Goal: Task Accomplishment & Management: Complete application form

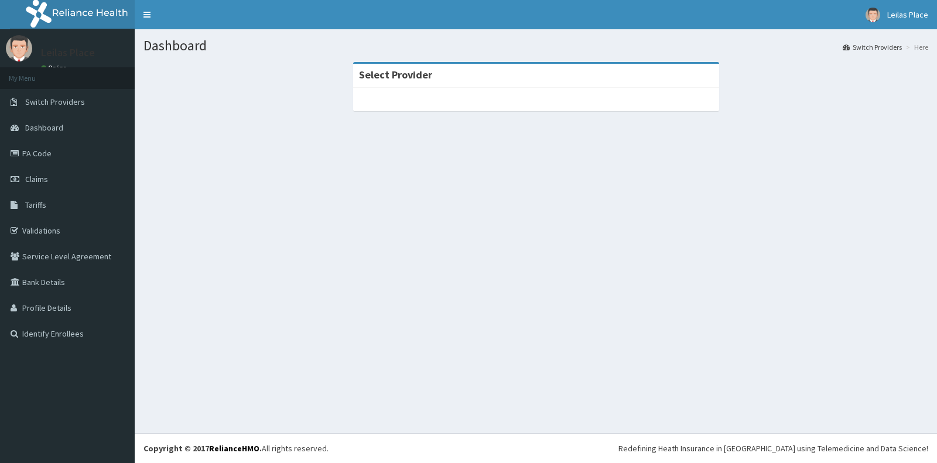
click at [44, 177] on span "Claims" at bounding box center [36, 179] width 23 height 11
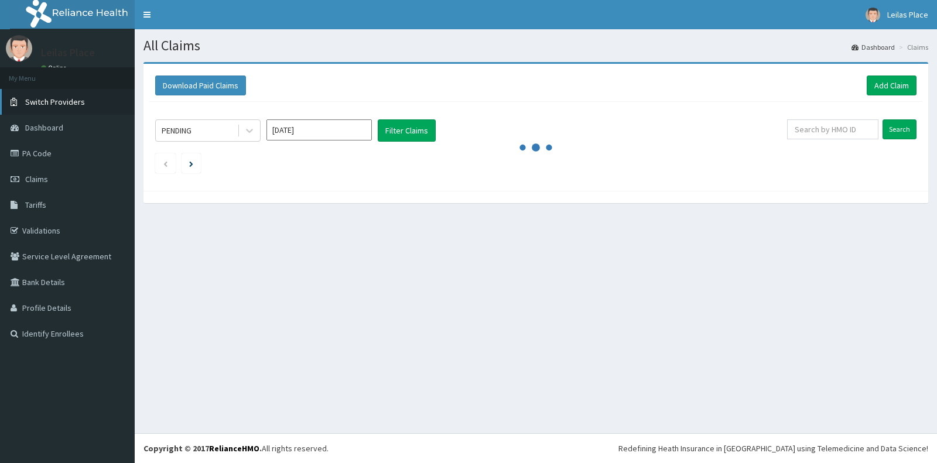
click at [56, 101] on span "Switch Providers" at bounding box center [55, 102] width 60 height 11
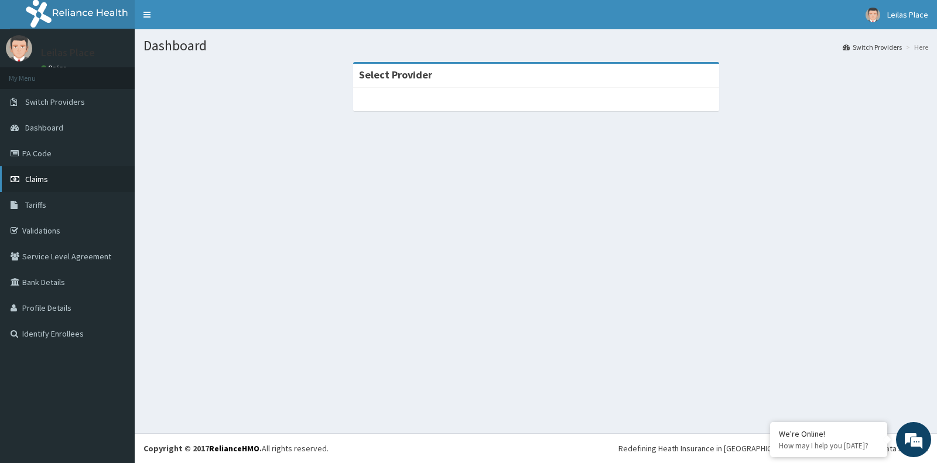
click at [39, 176] on span "Claims" at bounding box center [36, 179] width 23 height 11
click at [47, 177] on link "Claims" at bounding box center [67, 179] width 135 height 26
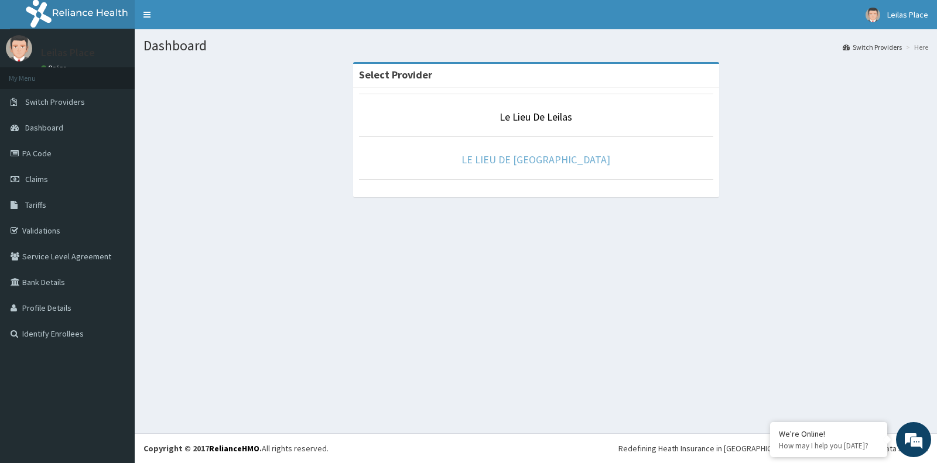
click at [545, 159] on link "LE LIEU DE [GEOGRAPHIC_DATA]" at bounding box center [536, 159] width 149 height 13
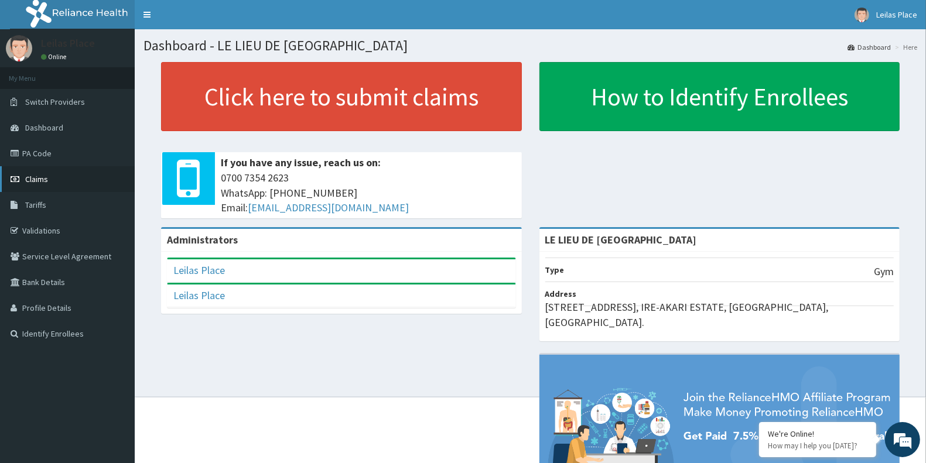
click at [42, 180] on span "Claims" at bounding box center [36, 179] width 23 height 11
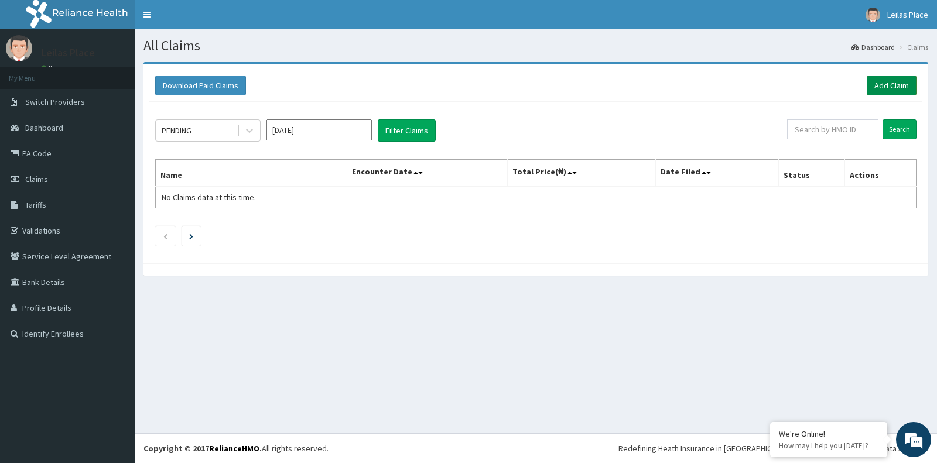
click at [879, 89] on link "Add Claim" at bounding box center [892, 86] width 50 height 20
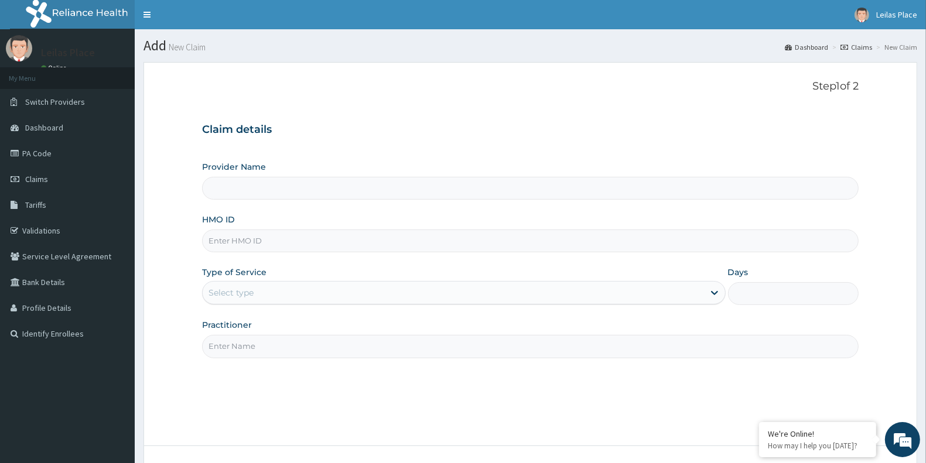
click at [341, 240] on input "HMO ID" at bounding box center [530, 241] width 657 height 23
type input "LE LIEU DE [GEOGRAPHIC_DATA]"
type input "1"
paste input "MBS/10057/A"
type input "MBS/10057/A"
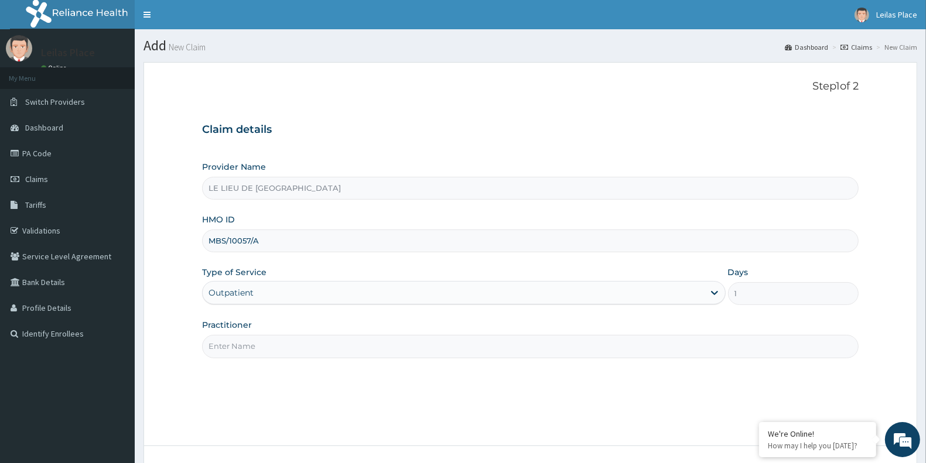
click at [323, 356] on input "Practitioner" at bounding box center [530, 346] width 657 height 23
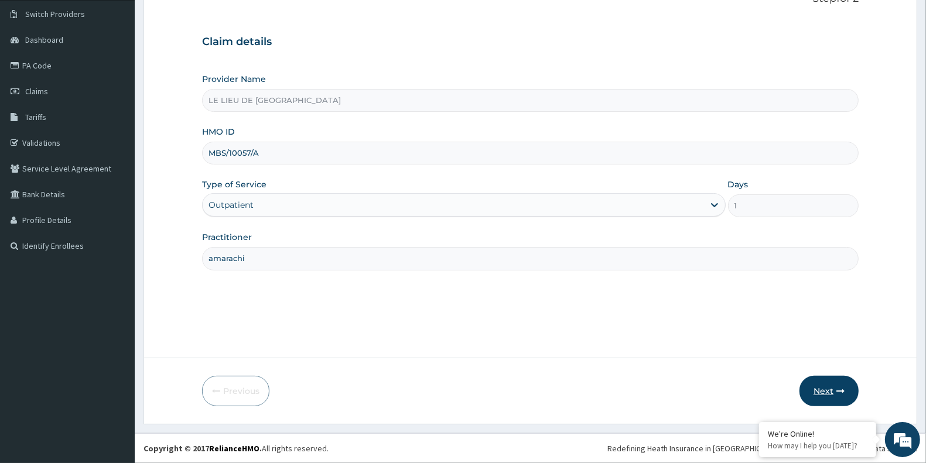
type input "amarachi"
click at [830, 387] on button "Next" at bounding box center [829, 391] width 59 height 30
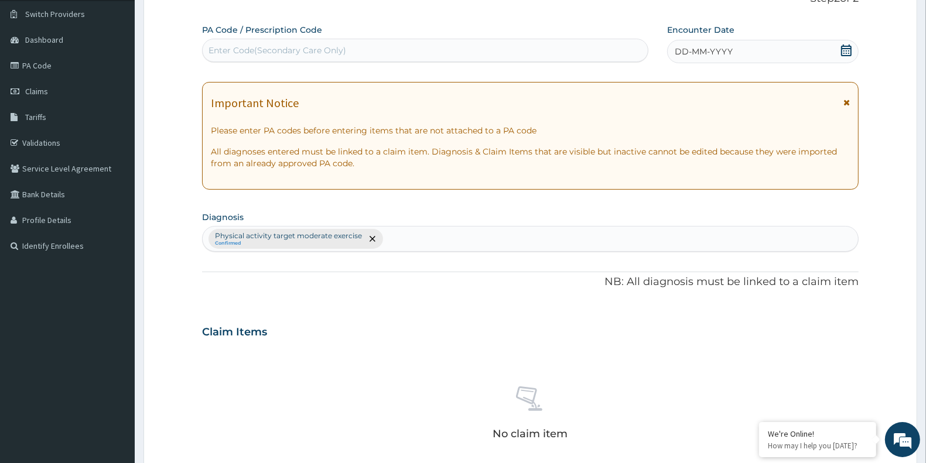
scroll to position [0, 0]
click at [844, 101] on icon at bounding box center [846, 102] width 6 height 8
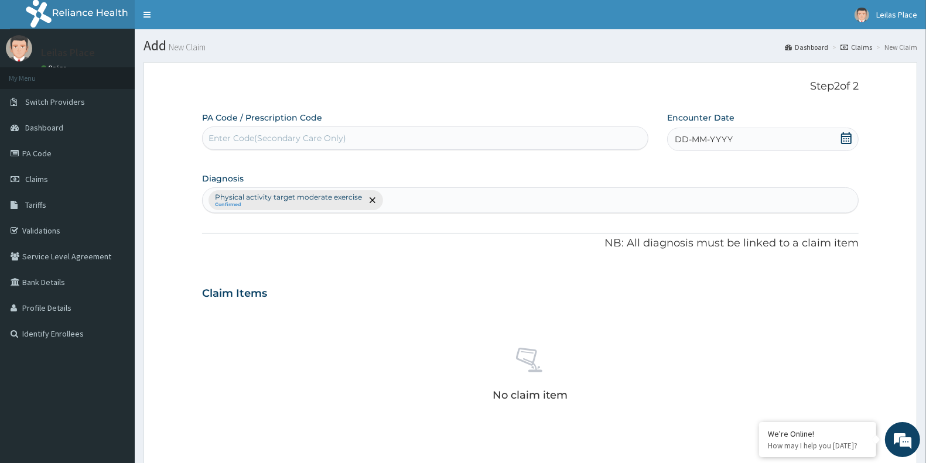
click at [419, 141] on div "Enter Code(Secondary Care Only)" at bounding box center [425, 138] width 445 height 19
paste input "PA/9E353D"
type input "PA/9E353D"
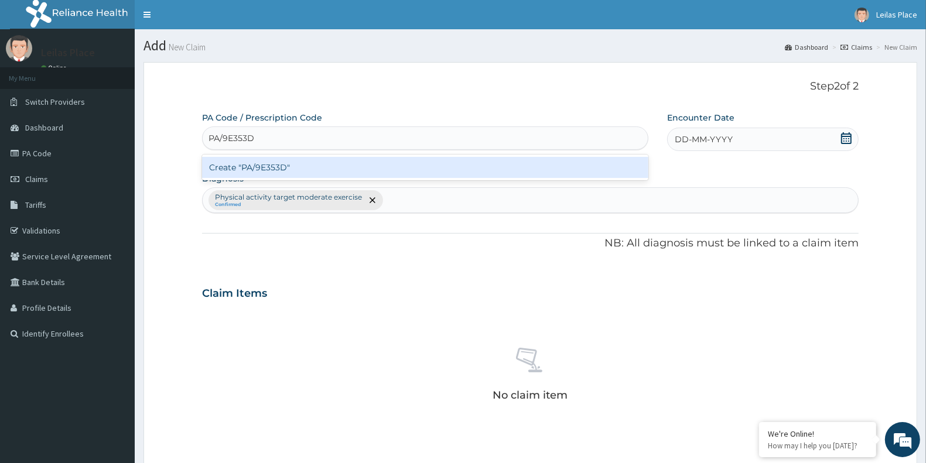
click at [432, 165] on div "Create "PA/9E353D"" at bounding box center [425, 167] width 446 height 21
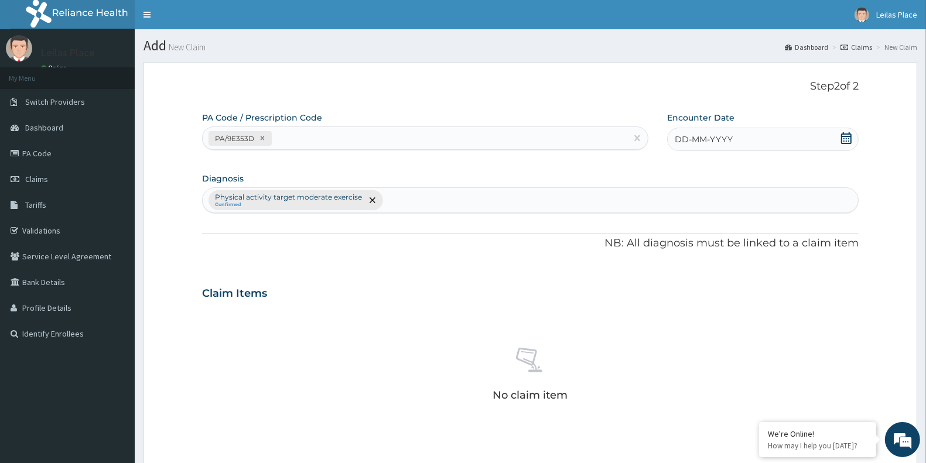
click at [847, 139] on icon at bounding box center [847, 138] width 12 height 12
click at [674, 249] on div "11" at bounding box center [675, 251] width 18 height 18
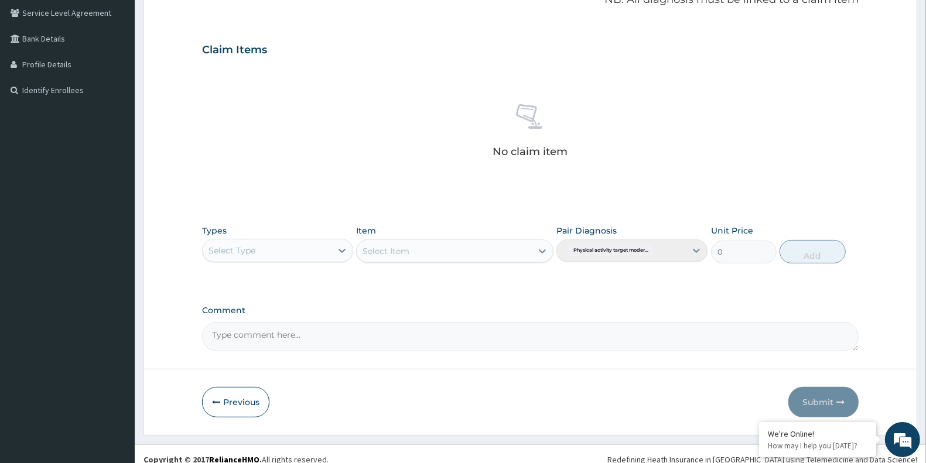
scroll to position [244, 0]
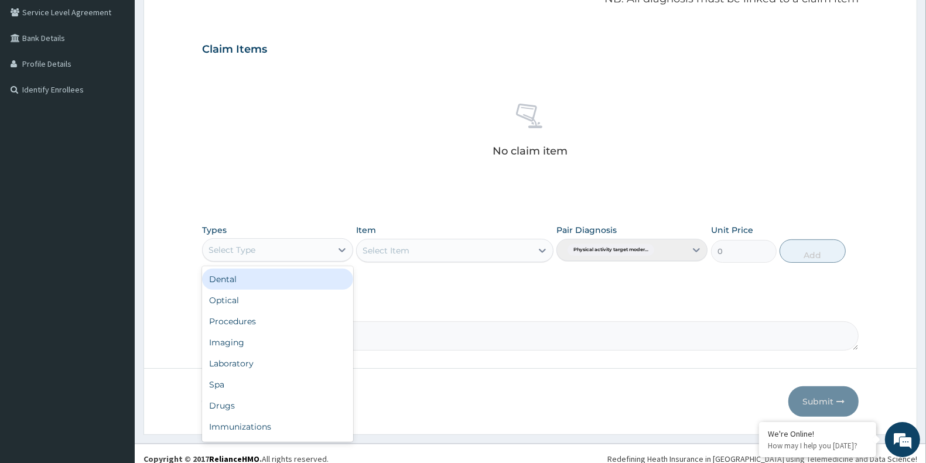
click at [275, 252] on div "Select Type" at bounding box center [267, 250] width 129 height 19
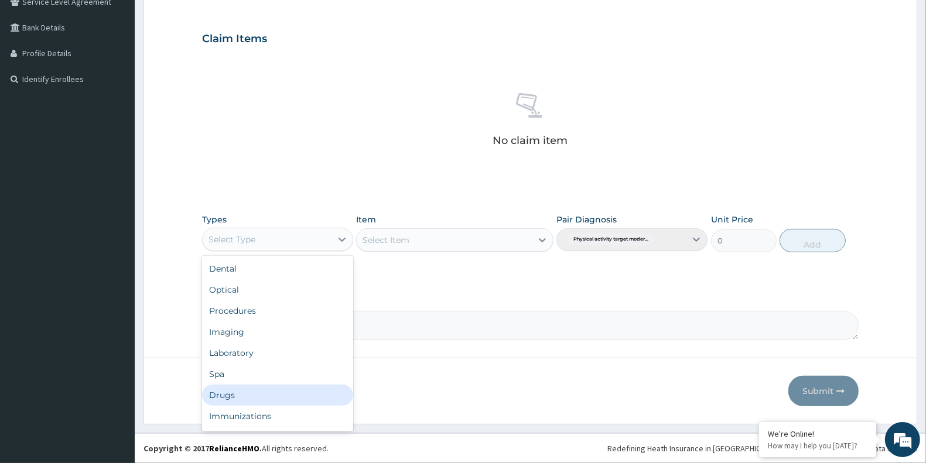
scroll to position [39, 0]
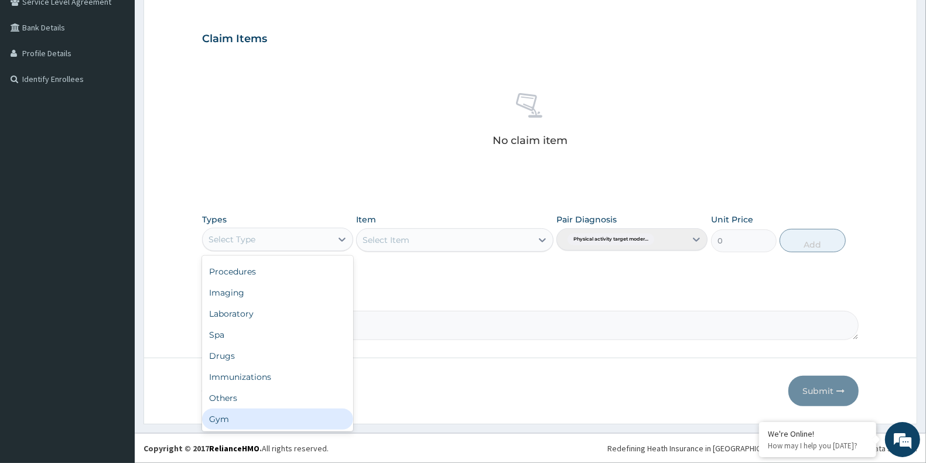
click at [279, 423] on div "Gym" at bounding box center [277, 419] width 151 height 21
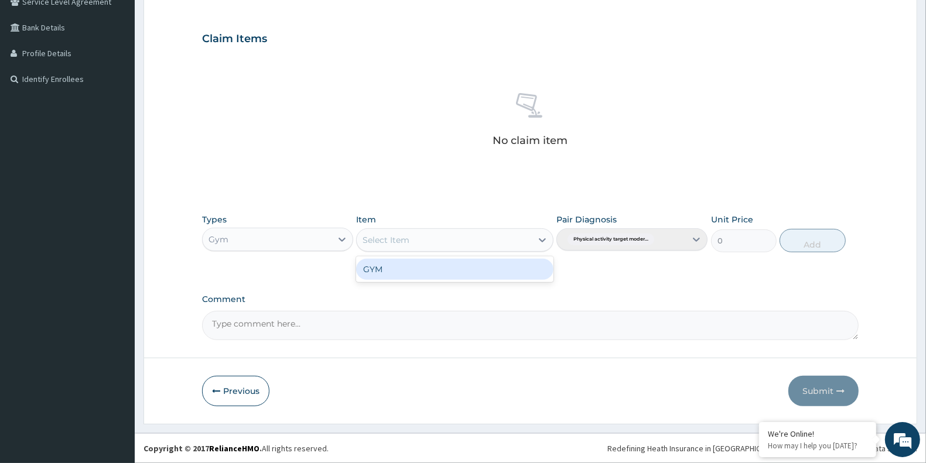
click at [461, 241] on div "Select Item" at bounding box center [444, 240] width 175 height 19
click at [458, 271] on div "GYM" at bounding box center [454, 269] width 197 height 21
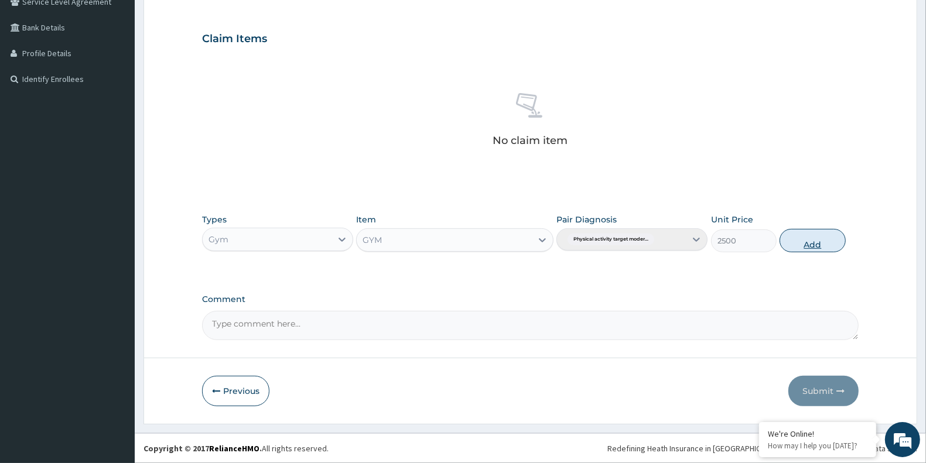
click at [815, 243] on button "Add" at bounding box center [813, 240] width 66 height 23
type input "0"
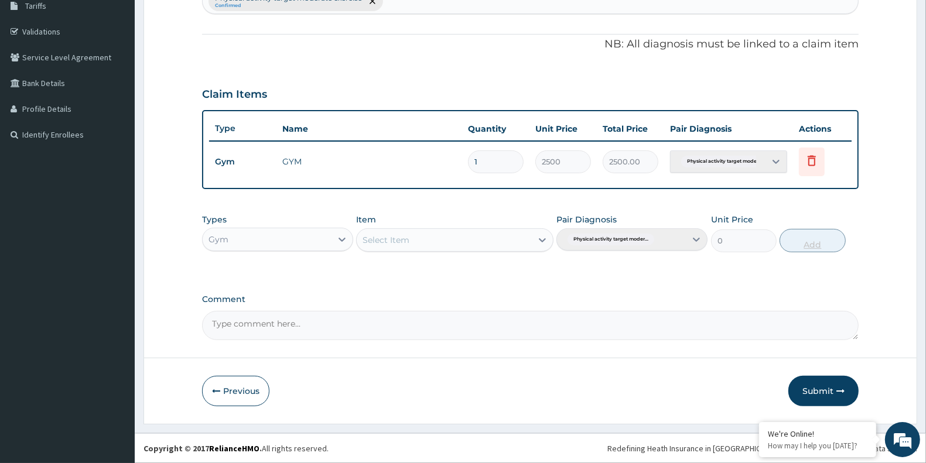
scroll to position [198, 0]
click at [496, 317] on textarea "Comment" at bounding box center [530, 326] width 657 height 29
type textarea "SATISFACTORY"
click at [826, 390] on button "Submit" at bounding box center [823, 392] width 70 height 30
